Goal: Navigation & Orientation: Find specific page/section

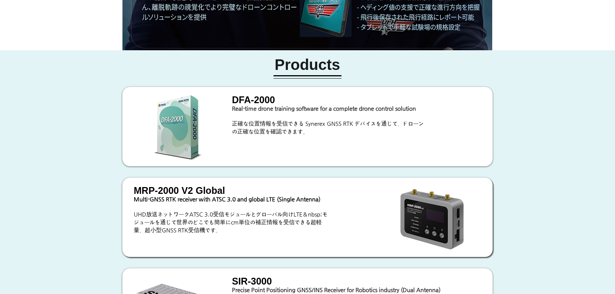
scroll to position [528, 0]
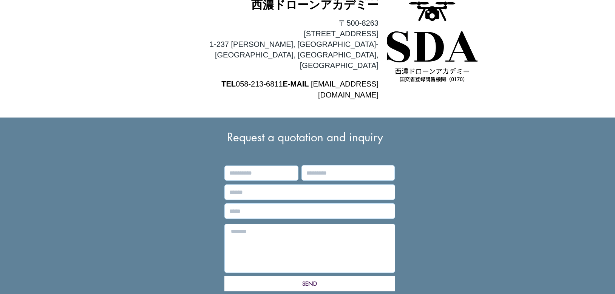
scroll to position [1505, 0]
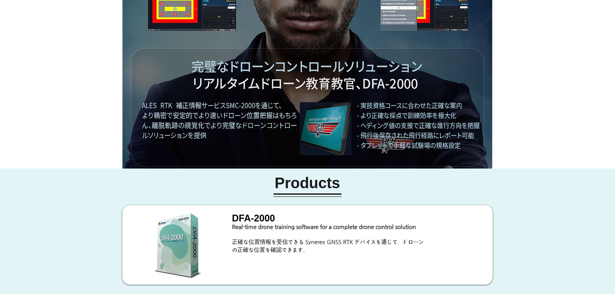
scroll to position [373, 0]
